Goal: Task Accomplishment & Management: Use online tool/utility

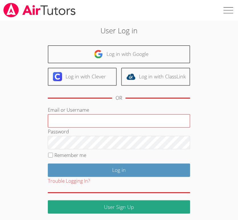
click at [96, 120] on input "Email or Username" at bounding box center [119, 121] width 143 height 14
type input "[EMAIL_ADDRESS][DOMAIN_NAME]"
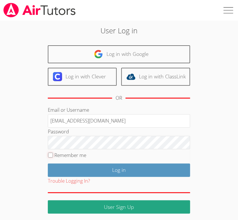
click at [50, 156] on input "Remember me" at bounding box center [50, 155] width 5 height 5
checkbox input "true"
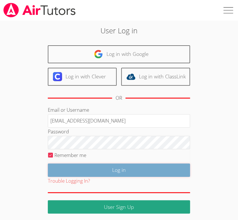
click at [59, 168] on input "Log in" at bounding box center [119, 170] width 143 height 13
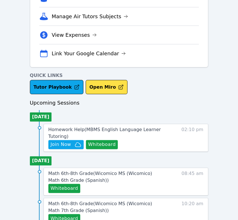
scroll to position [158, 0]
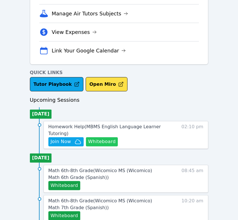
click at [98, 140] on button "Whiteboard" at bounding box center [102, 141] width 32 height 9
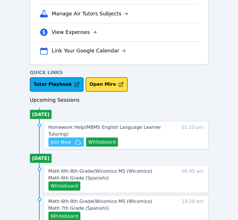
click at [69, 141] on span "Join Now" at bounding box center [61, 142] width 21 height 7
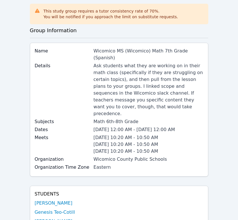
scroll to position [127, 0]
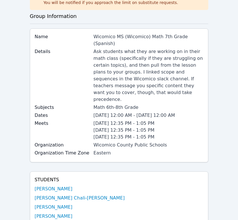
scroll to position [32, 0]
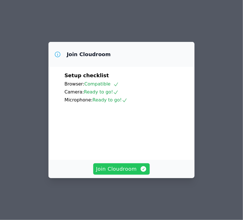
click at [115, 175] on button "Join Cloudroom" at bounding box center [121, 168] width 57 height 11
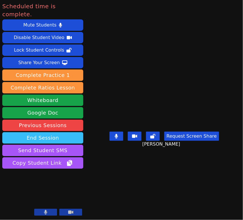
click at [48, 132] on button "End Session" at bounding box center [42, 137] width 81 height 11
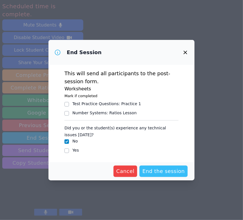
click at [167, 167] on span "End the session" at bounding box center [163, 171] width 42 height 8
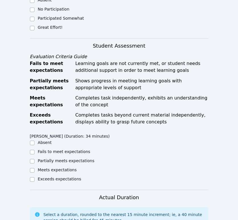
scroll to position [190, 0]
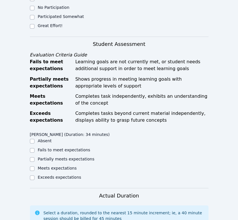
click at [44, 23] on label "Great Effort!" at bounding box center [50, 25] width 25 height 5
click at [34, 24] on input "Great Effort!" at bounding box center [32, 26] width 5 height 5
checkbox input "true"
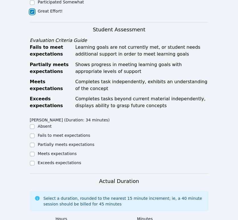
scroll to position [253, 0]
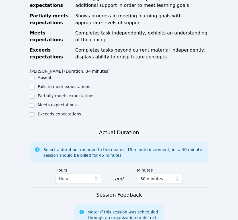
click at [64, 93] on label "Partially meets expectations" at bounding box center [66, 95] width 57 height 5
click at [34, 94] on input "Partially meets expectations" at bounding box center [32, 96] width 5 height 5
checkbox input "true"
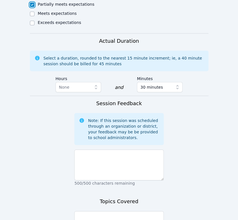
scroll to position [348, 0]
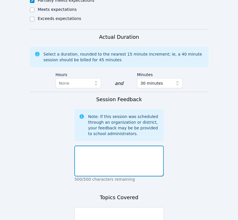
click at [132, 146] on textarea at bounding box center [119, 161] width 90 height 31
click at [99, 152] on textarea "She had no homework so we worked on finding the area of triangles" at bounding box center [119, 161] width 90 height 31
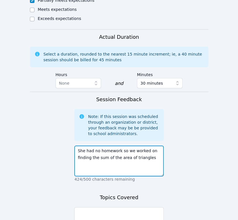
click at [150, 147] on textarea "She had no homework so we worked on finding the sum of the area of triangles" at bounding box center [119, 161] width 90 height 31
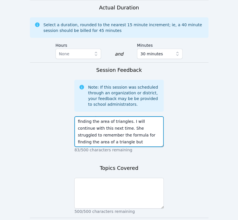
scroll to position [412, 0]
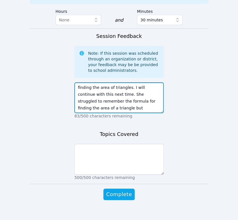
click at [118, 102] on textarea "She had no homework so we worked on finding the sum of the area of triangles as…" at bounding box center [119, 97] width 90 height 31
click at [141, 99] on textarea "She had no homework so we worked on finding the sum of the area of triangles as…" at bounding box center [119, 97] width 90 height 31
type textarea "She had no homework so we worked on finding the sum of the area of triangles as…"
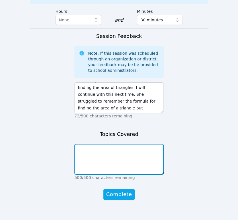
click at [141, 145] on textarea at bounding box center [119, 159] width 90 height 31
type textarea "A"
click at [142, 144] on textarea "Sum of area of triangles, multiplying decimals" at bounding box center [119, 159] width 90 height 31
click at [141, 148] on textarea "Sum of area of triangles, multiplying and dividing fractions and decimals" at bounding box center [119, 159] width 90 height 31
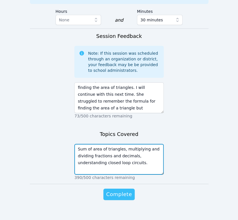
type textarea "Sum of area of triangles, multiplying and dividing fractions and decimals, unde…"
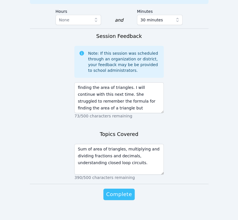
click at [123, 190] on span "Complete" at bounding box center [119, 194] width 26 height 8
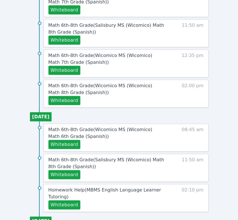
scroll to position [412, 0]
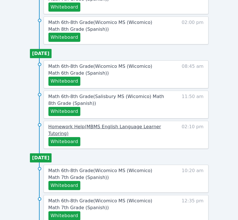
click at [117, 125] on span "Homework Help ( MBMS English Language Learner Tutoring )" at bounding box center [104, 130] width 113 height 12
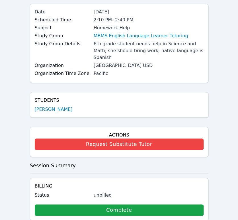
scroll to position [127, 0]
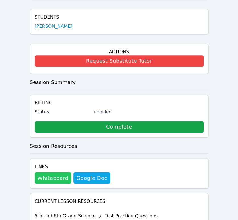
click at [52, 172] on button "Whiteboard" at bounding box center [53, 177] width 37 height 11
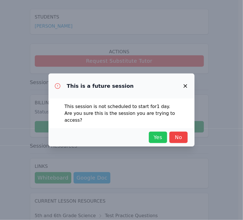
click at [160, 134] on span "Yes" at bounding box center [158, 137] width 13 height 8
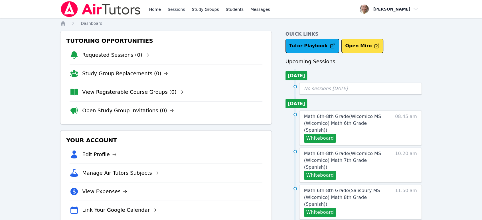
click at [175, 8] on link "Sessions" at bounding box center [176, 9] width 20 height 18
